Goal: Information Seeking & Learning: Learn about a topic

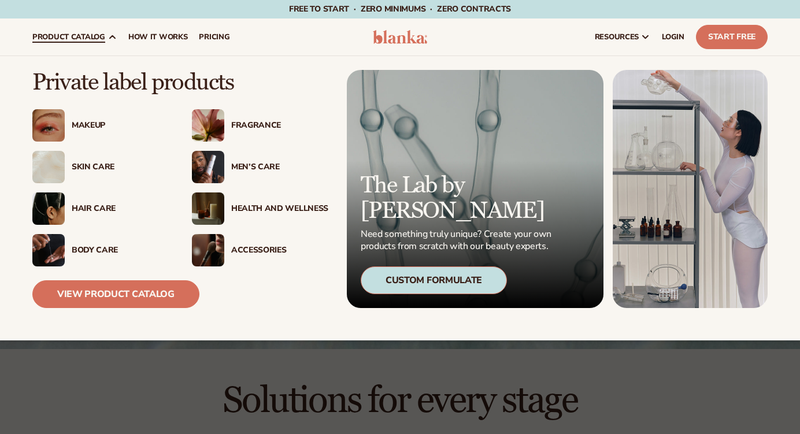
click at [94, 121] on div "Makeup" at bounding box center [120, 126] width 97 height 10
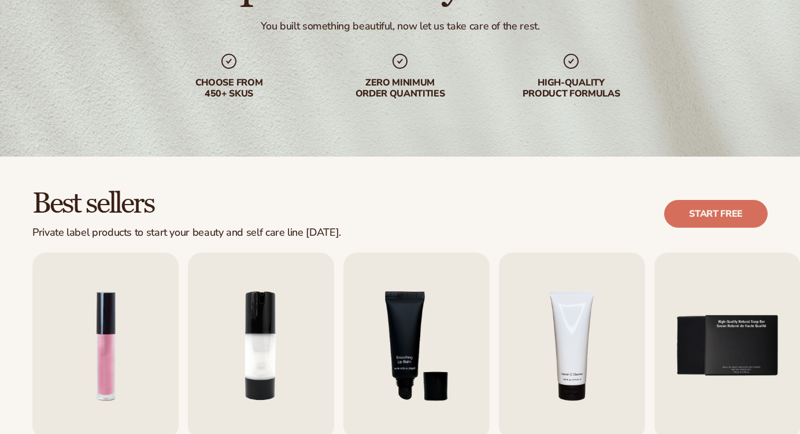
scroll to position [347, 0]
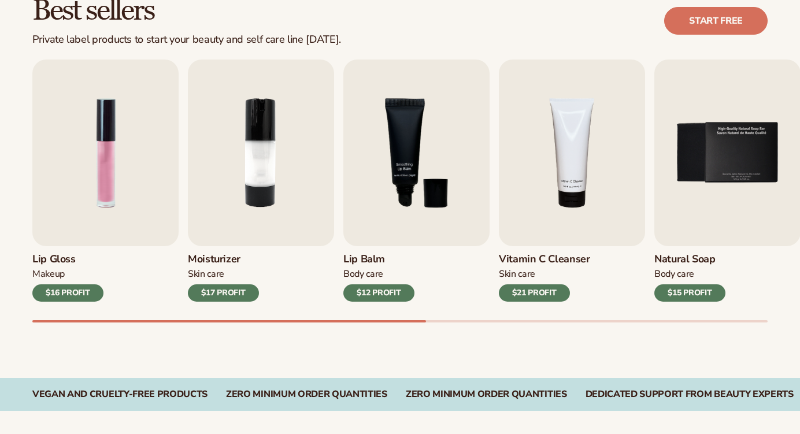
click at [223, 286] on div "$17 PROFIT" at bounding box center [223, 292] width 71 height 17
click at [234, 179] on img "2 / 9" at bounding box center [261, 153] width 146 height 187
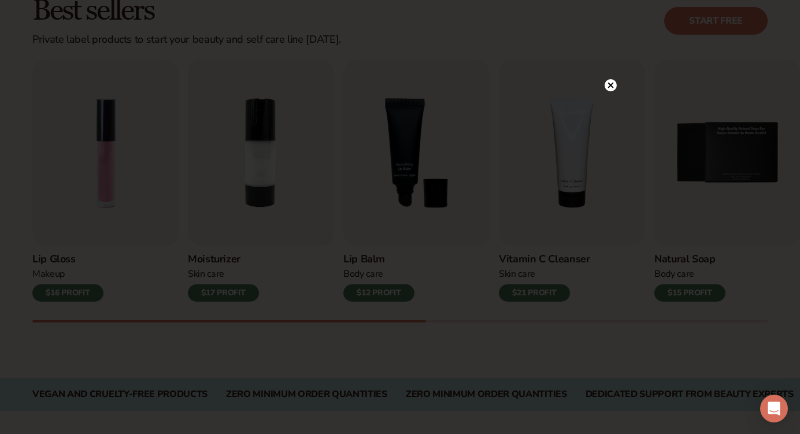
click at [613, 82] on circle at bounding box center [611, 85] width 12 height 12
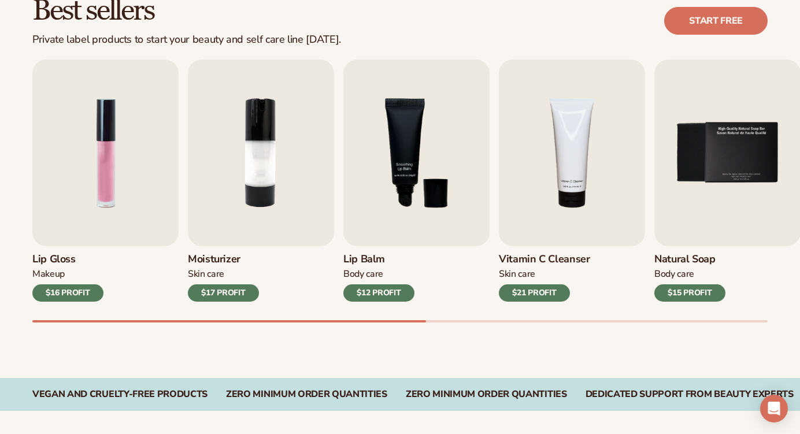
click at [226, 284] on div "$17 PROFIT" at bounding box center [223, 292] width 71 height 17
click at [239, 212] on img "2 / 9" at bounding box center [261, 153] width 146 height 187
click at [220, 267] on div "Moisturizer Skin Care $17 PROFIT" at bounding box center [261, 274] width 146 height 56
click at [219, 256] on h3 "Moisturizer" at bounding box center [223, 259] width 71 height 13
click at [413, 264] on h3 "Lip Balm" at bounding box center [378, 259] width 71 height 13
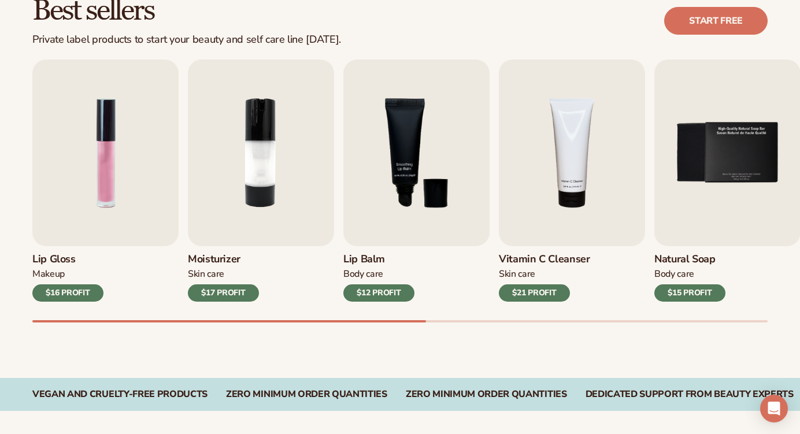
click at [369, 302] on div "Lip Gloss Makeup $16 PROFIT Moisturizer Skin Care $17 PROFIT Lip Balm Body Care…" at bounding box center [416, 191] width 768 height 263
click at [682, 197] on img "5 / 9" at bounding box center [728, 153] width 146 height 187
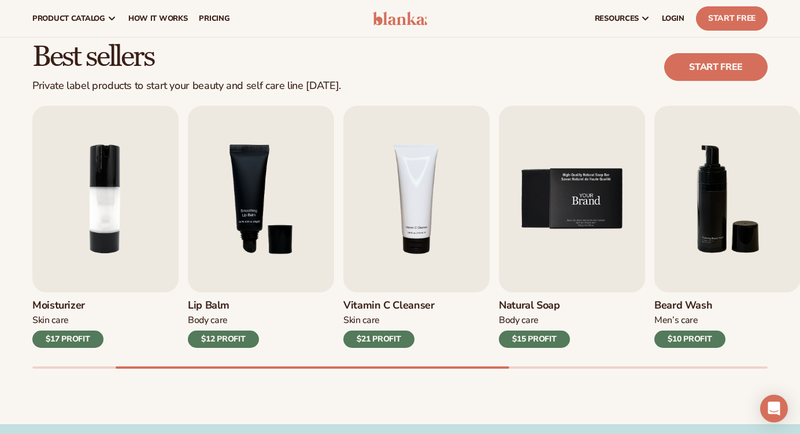
scroll to position [289, 0]
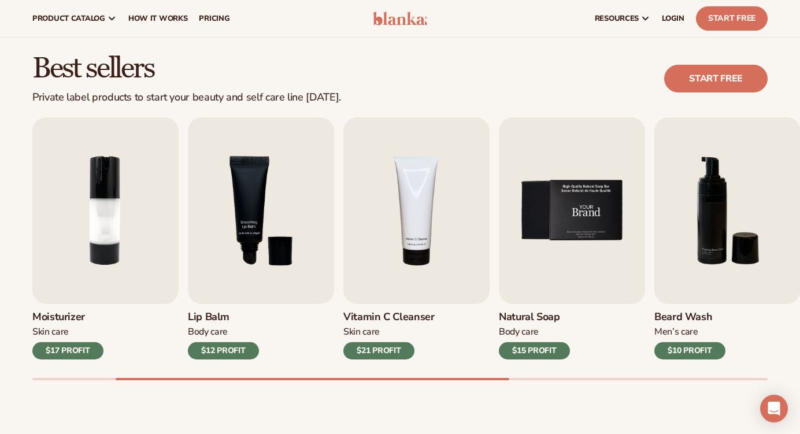
click at [530, 284] on img "5 / 9" at bounding box center [572, 210] width 146 height 187
click at [499, 242] on img "5 / 9" at bounding box center [572, 210] width 146 height 187
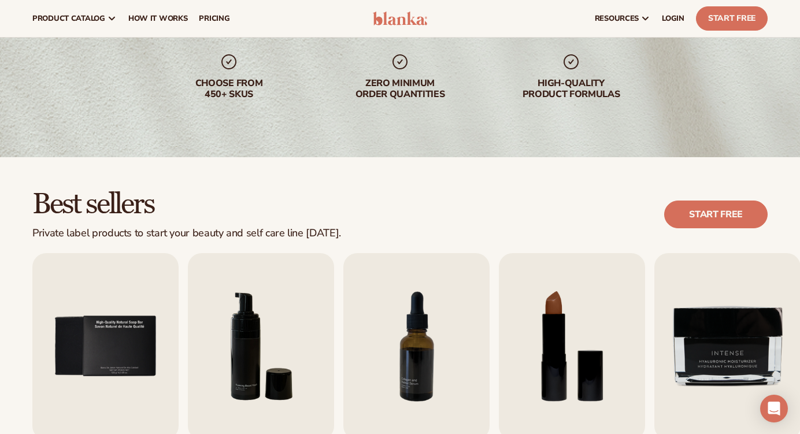
scroll to position [0, 0]
